Goal: Task Accomplishment & Management: Manage account settings

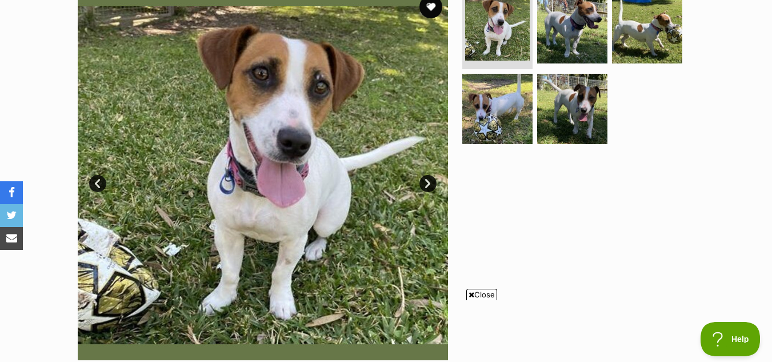
drag, startPoint x: 779, startPoint y: 18, endPoint x: 771, endPoint y: 59, distance: 42.5
click at [429, 9] on button "favourite" at bounding box center [430, 6] width 25 height 25
click at [488, 294] on span "Close" at bounding box center [481, 293] width 31 height 11
click at [428, 185] on link "Next" at bounding box center [427, 183] width 17 height 17
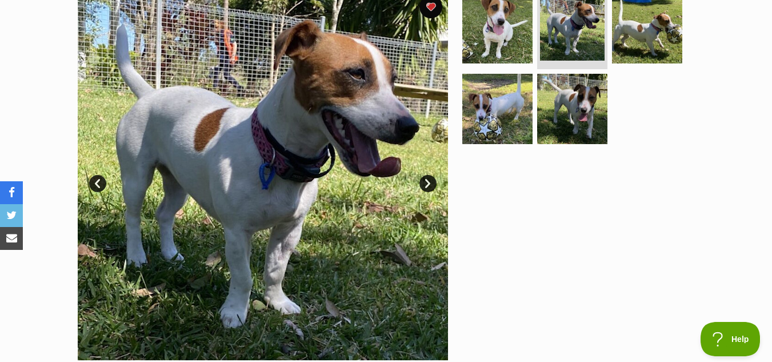
click at [428, 182] on link "Next" at bounding box center [427, 183] width 17 height 17
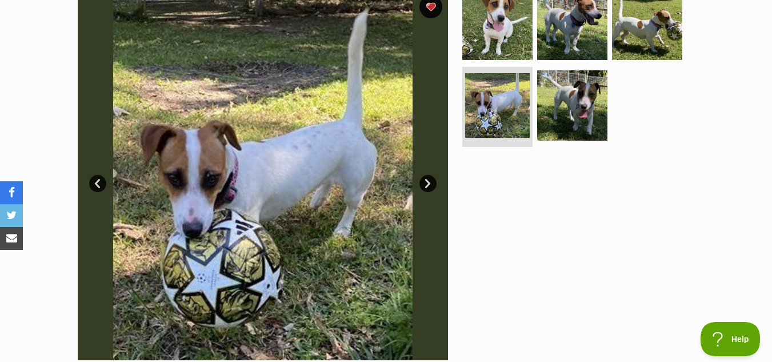
click at [98, 183] on link "Prev" at bounding box center [97, 183] width 17 height 17
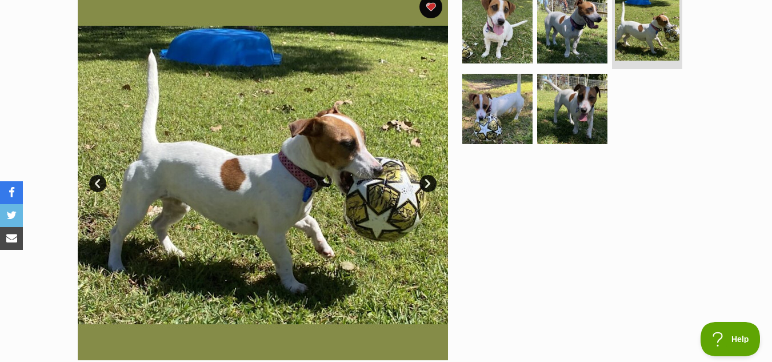
click at [427, 182] on link "Next" at bounding box center [427, 183] width 17 height 17
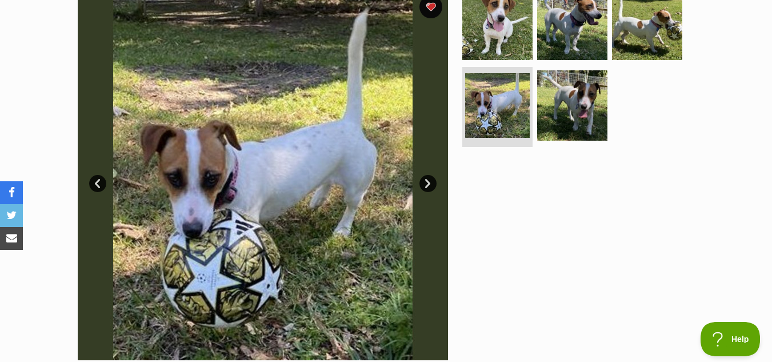
click at [427, 182] on link "Next" at bounding box center [427, 183] width 17 height 17
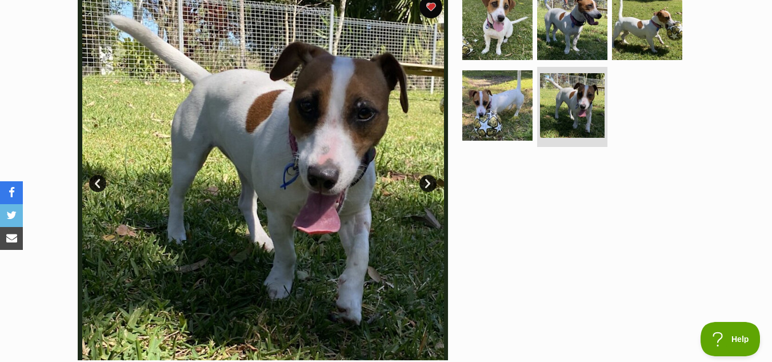
click at [427, 182] on link "Next" at bounding box center [427, 183] width 17 height 17
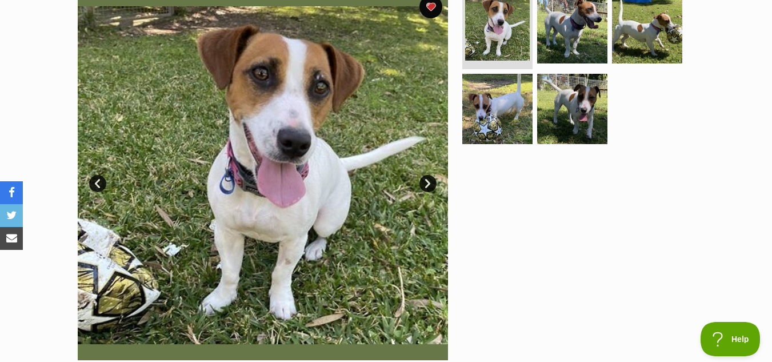
click at [427, 182] on link "Next" at bounding box center [427, 183] width 17 height 17
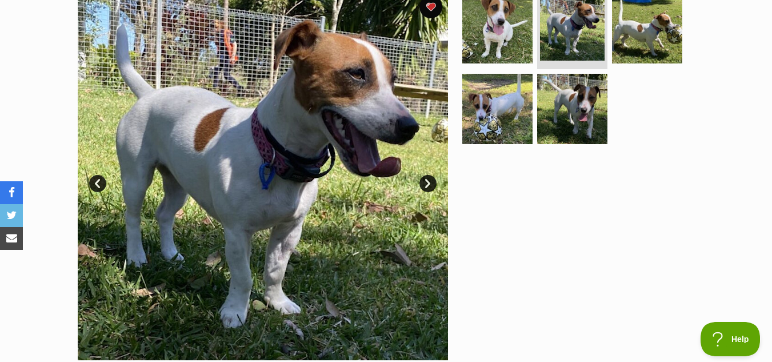
click at [427, 182] on link "Next" at bounding box center [427, 183] width 17 height 17
